Goal: Transaction & Acquisition: Book appointment/travel/reservation

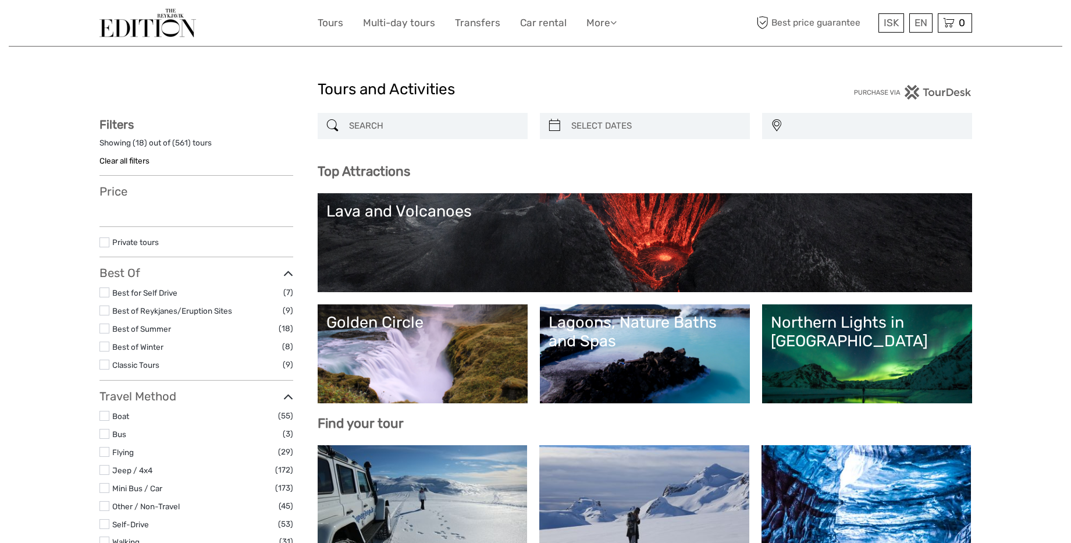
select select
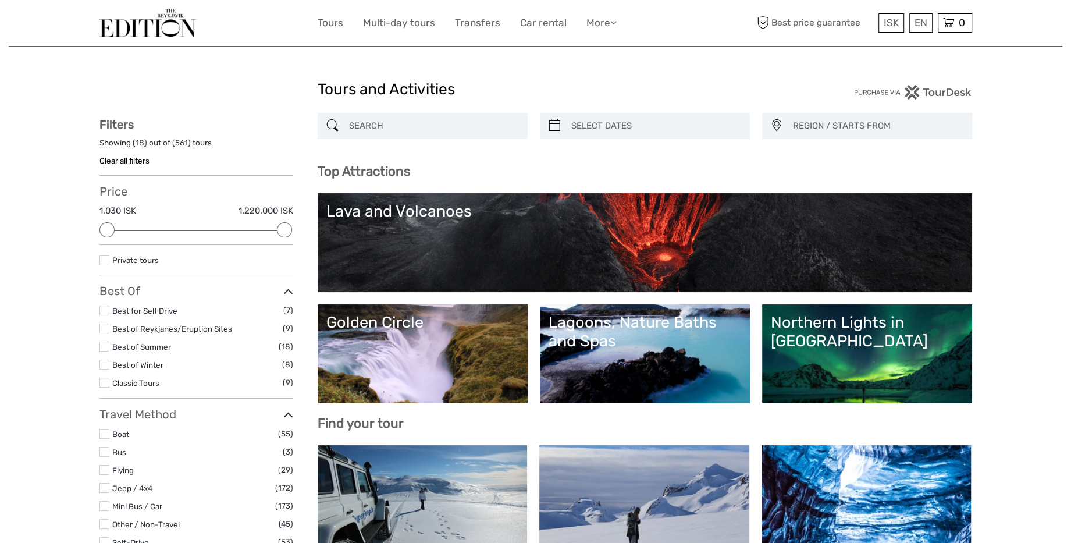
click at [391, 122] on input "search" at bounding box center [434, 126] width 178 height 20
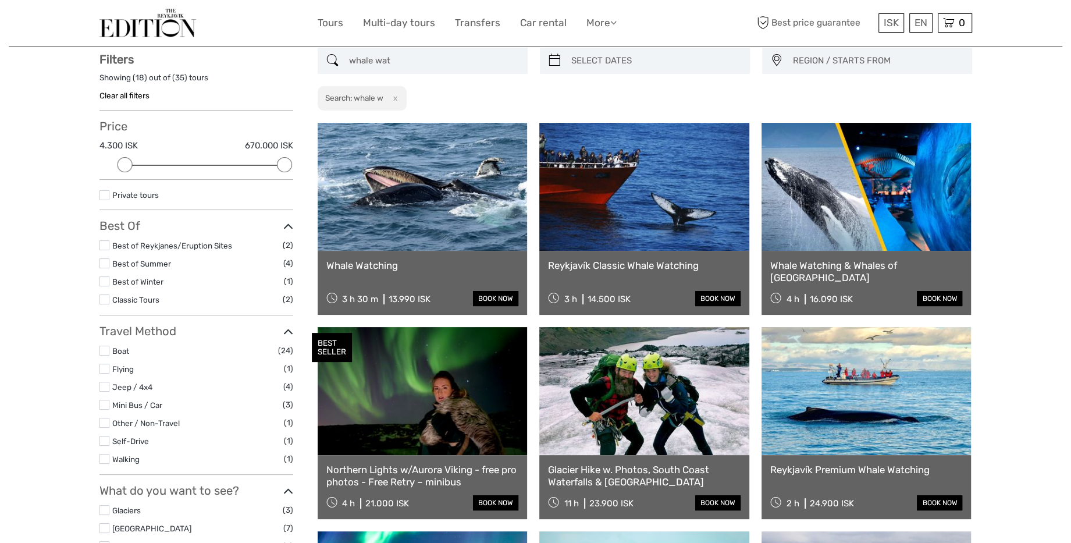
scroll to position [66, 0]
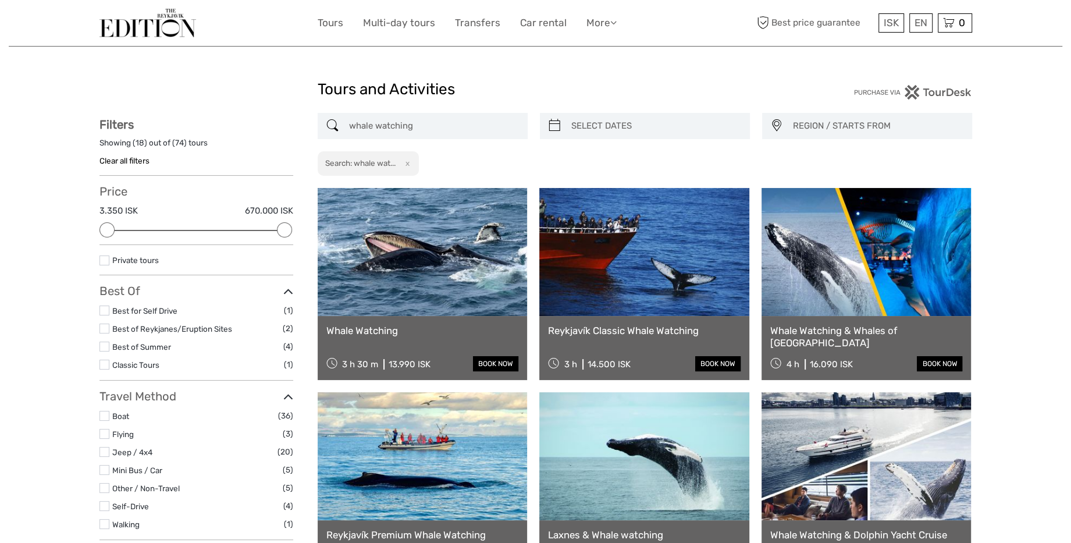
type input "whale watching"
click at [410, 166] on button "x" at bounding box center [406, 163] width 16 height 12
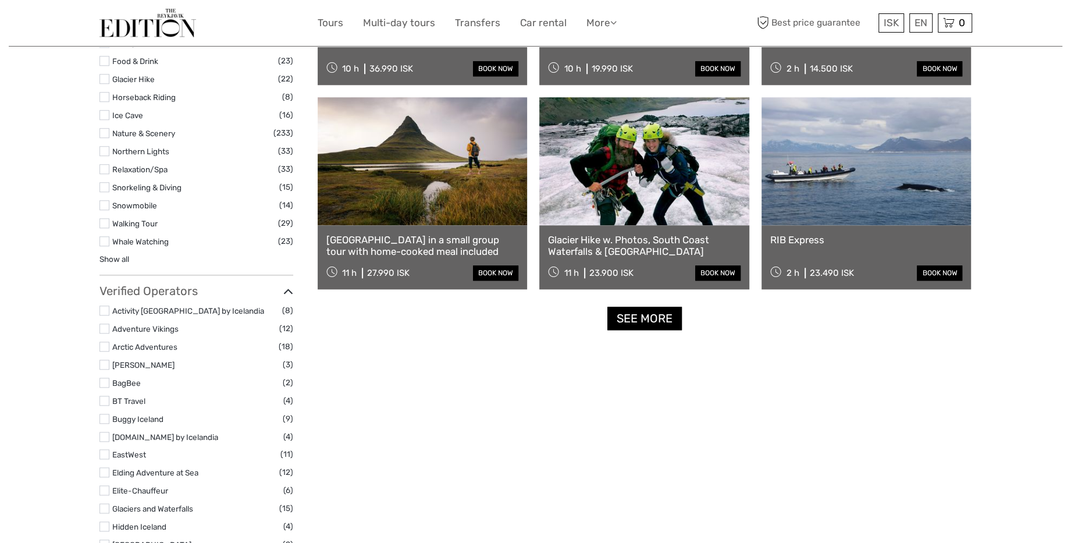
scroll to position [1111, 0]
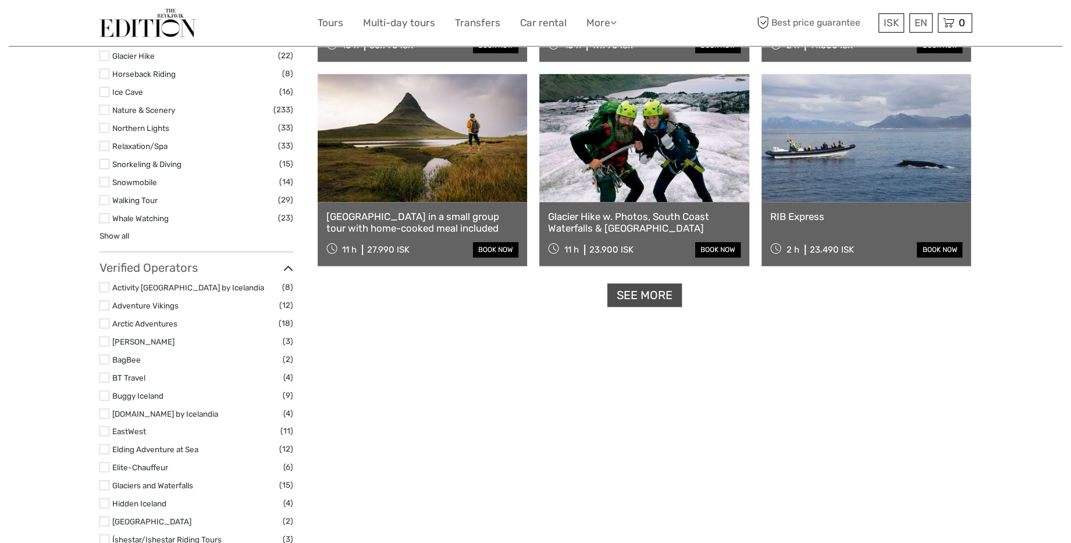
click at [630, 298] on link "See more" at bounding box center [645, 295] width 74 height 24
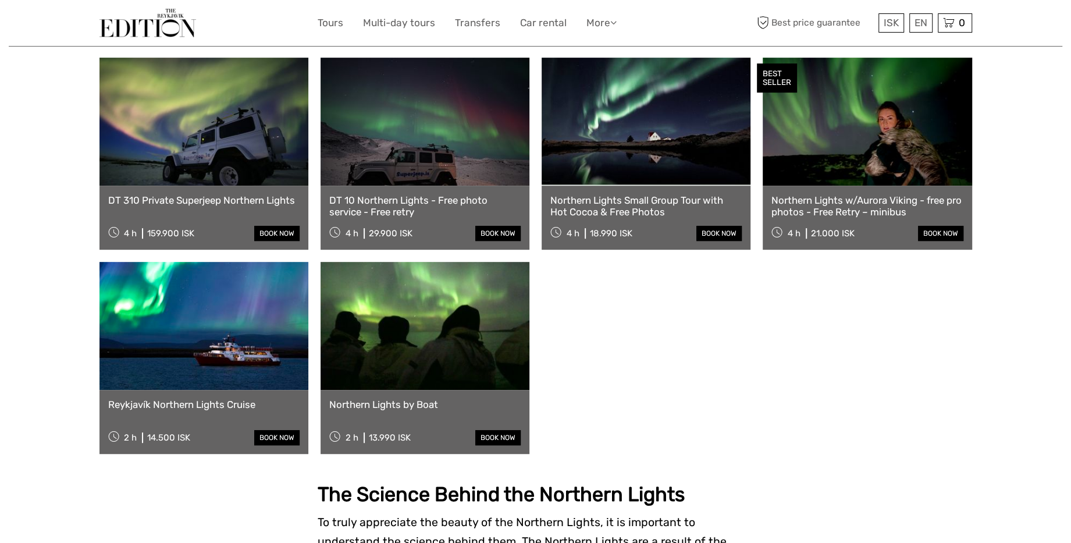
scroll to position [423, 0]
